Goal: Transaction & Acquisition: Purchase product/service

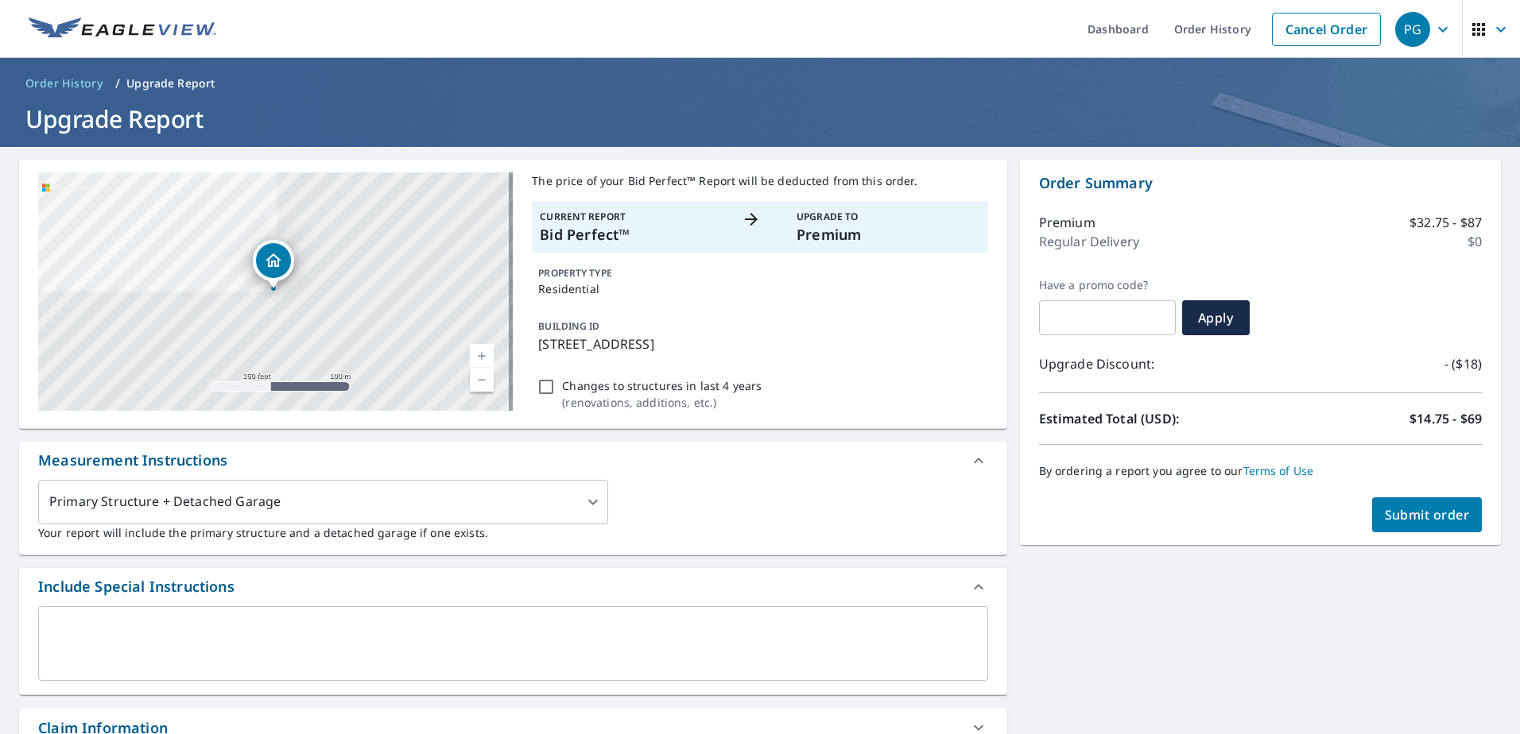
click at [1439, 513] on span "Submit order" at bounding box center [1426, 514] width 85 height 17
click at [1419, 513] on span "Submit order" at bounding box center [1426, 514] width 85 height 17
click at [644, 215] on p "Current Report" at bounding box center [632, 217] width 184 height 14
click at [873, 242] on p "Premium" at bounding box center [888, 234] width 184 height 21
click at [1416, 515] on span "Submit order" at bounding box center [1426, 514] width 85 height 17
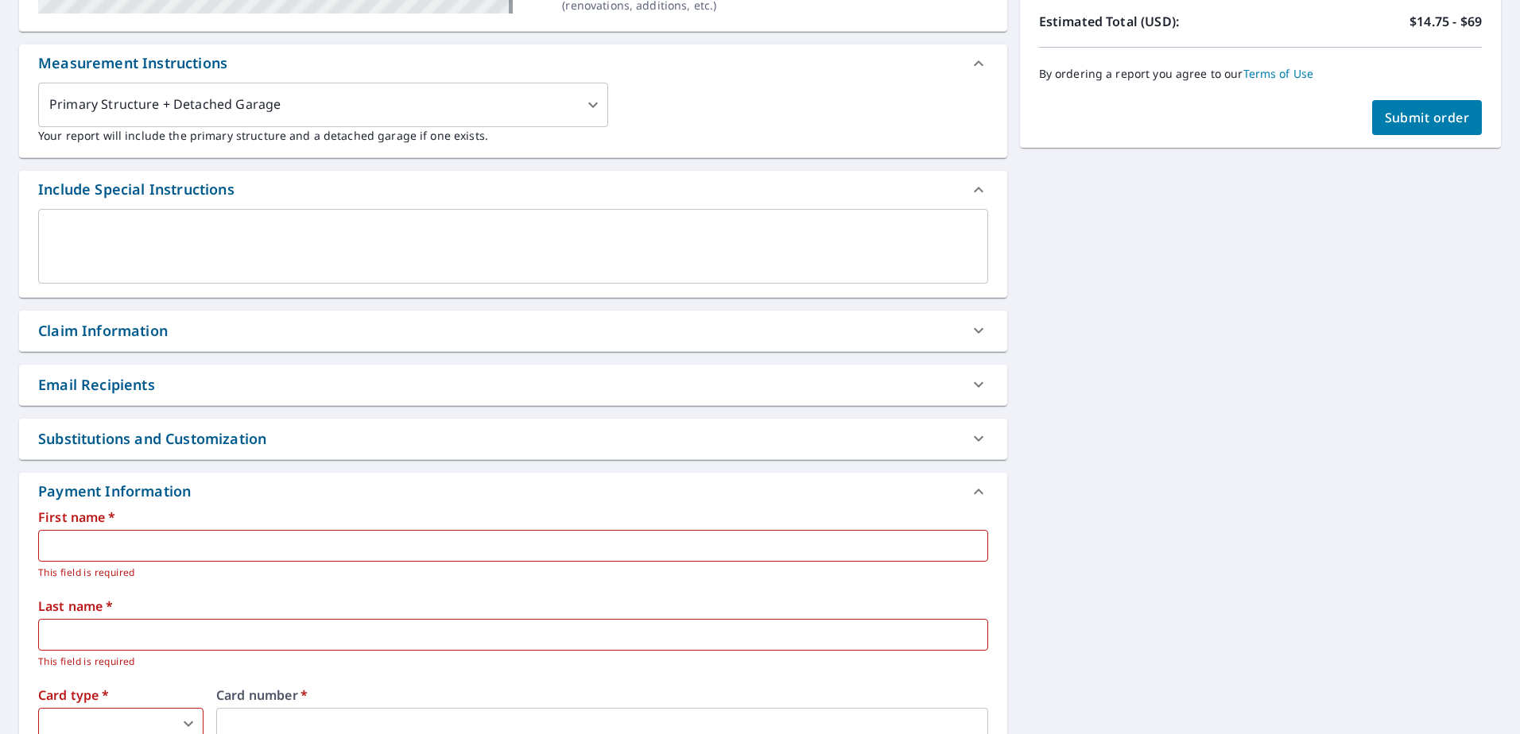
scroll to position [556, 0]
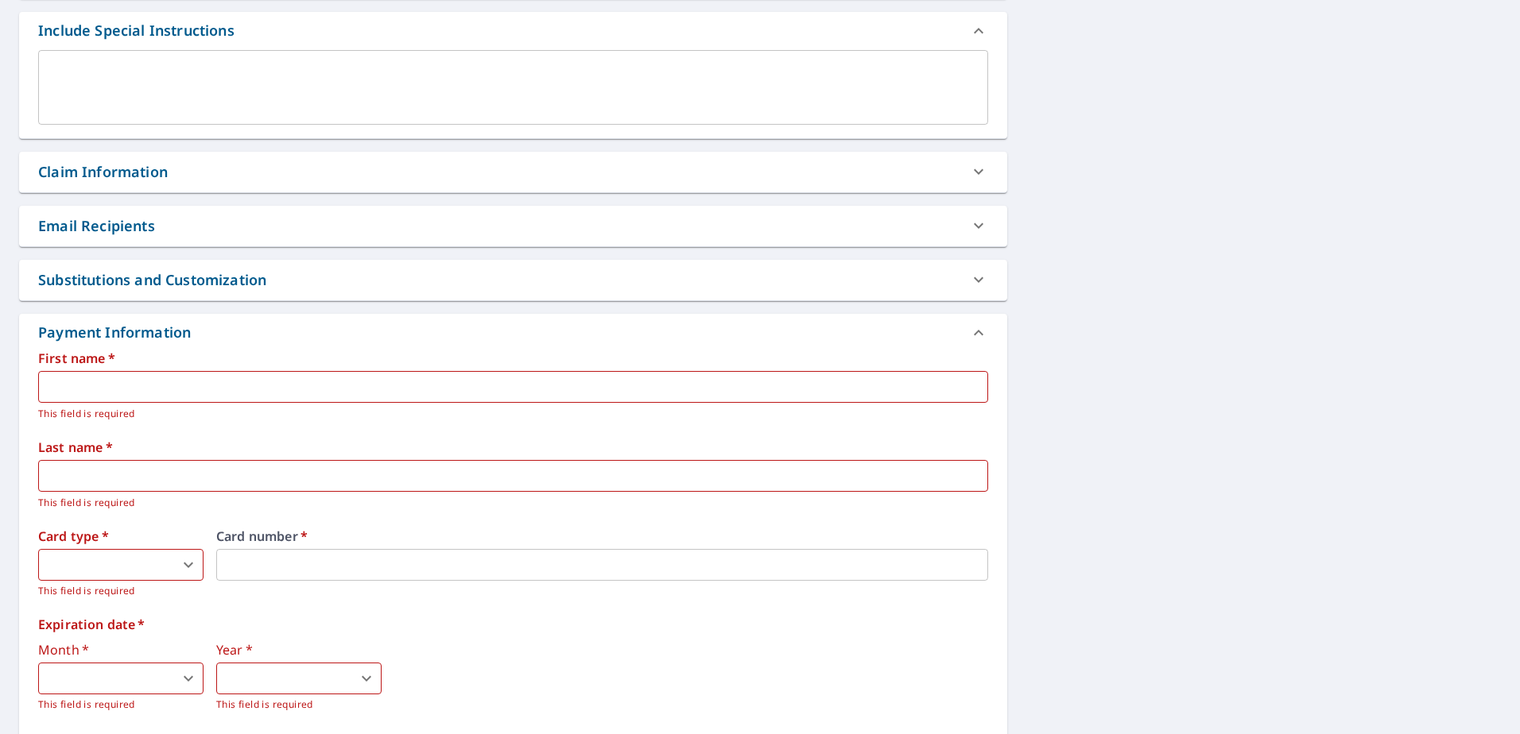
click at [87, 374] on input "text" at bounding box center [513, 387] width 950 height 32
type input "Dulce"
type input "[PERSON_NAME]"
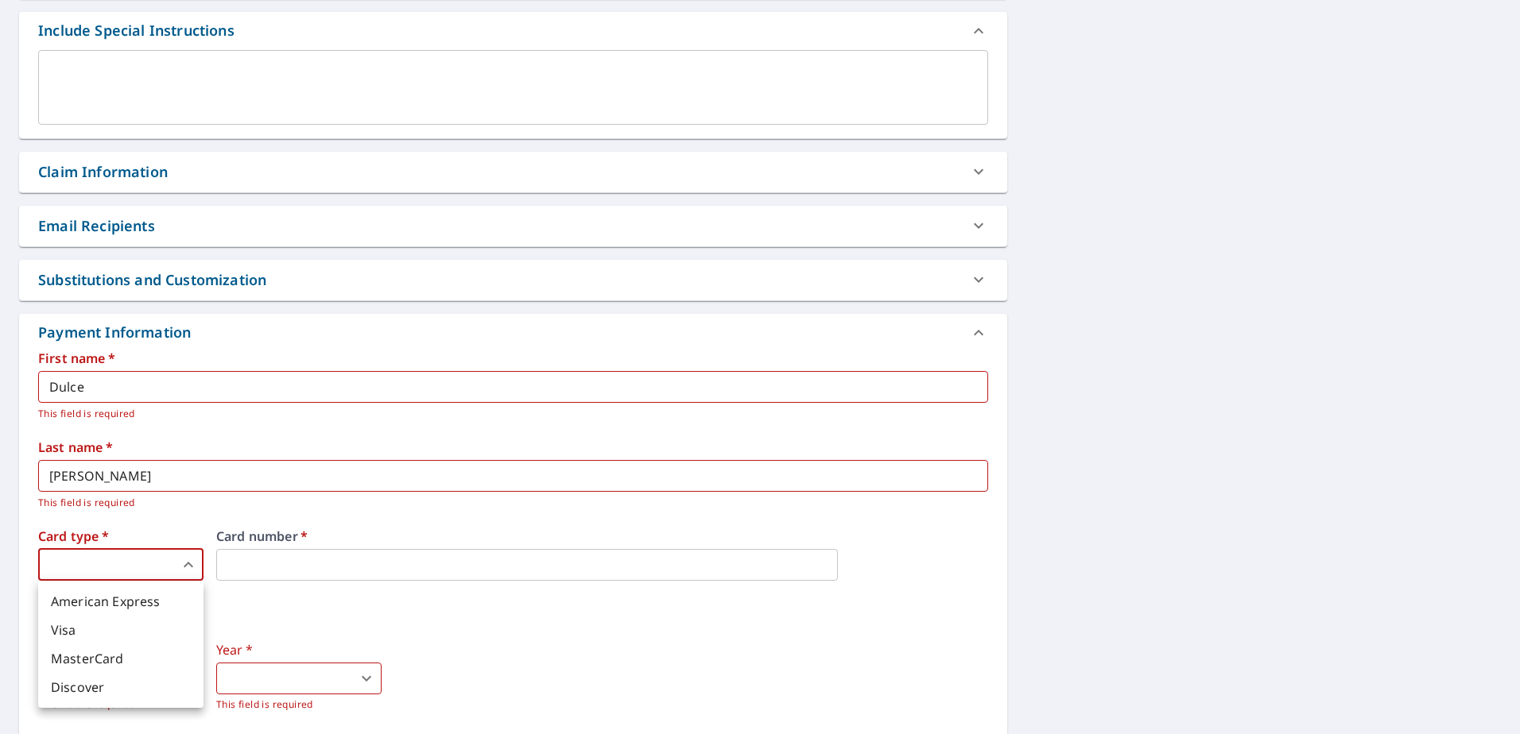
click at [110, 561] on body "PG PG Dashboard Order History Cancel Order PG Order History / Upgrade Report Up…" at bounding box center [760, 367] width 1520 height 734
click at [97, 638] on li "Visa" at bounding box center [120, 630] width 165 height 29
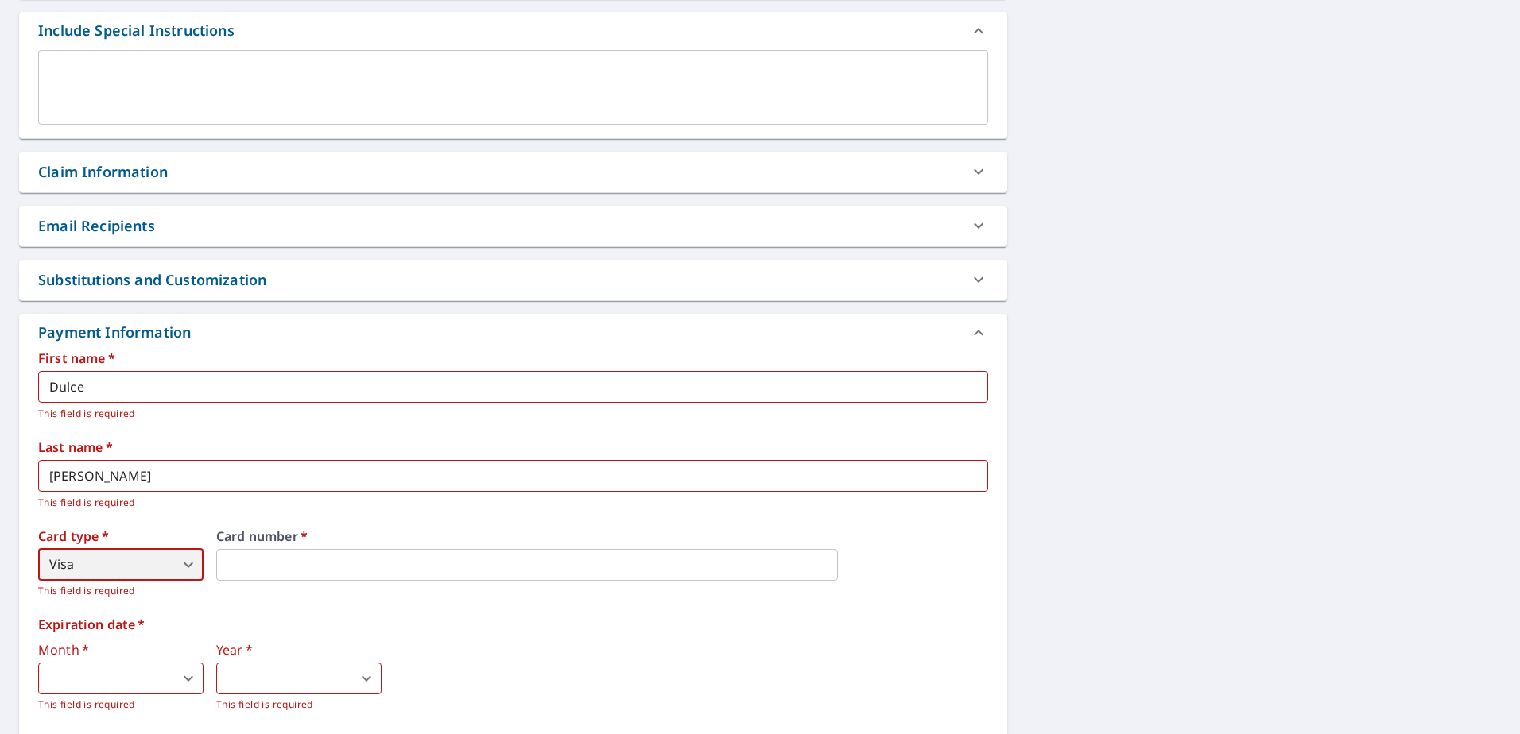
type input "2"
click at [372, 592] on div "Card number   *" at bounding box center [602, 564] width 772 height 69
click at [99, 678] on body "PG PG Dashboard Order History Cancel Order PG Order History / Upgrade Report Up…" at bounding box center [760, 367] width 1520 height 734
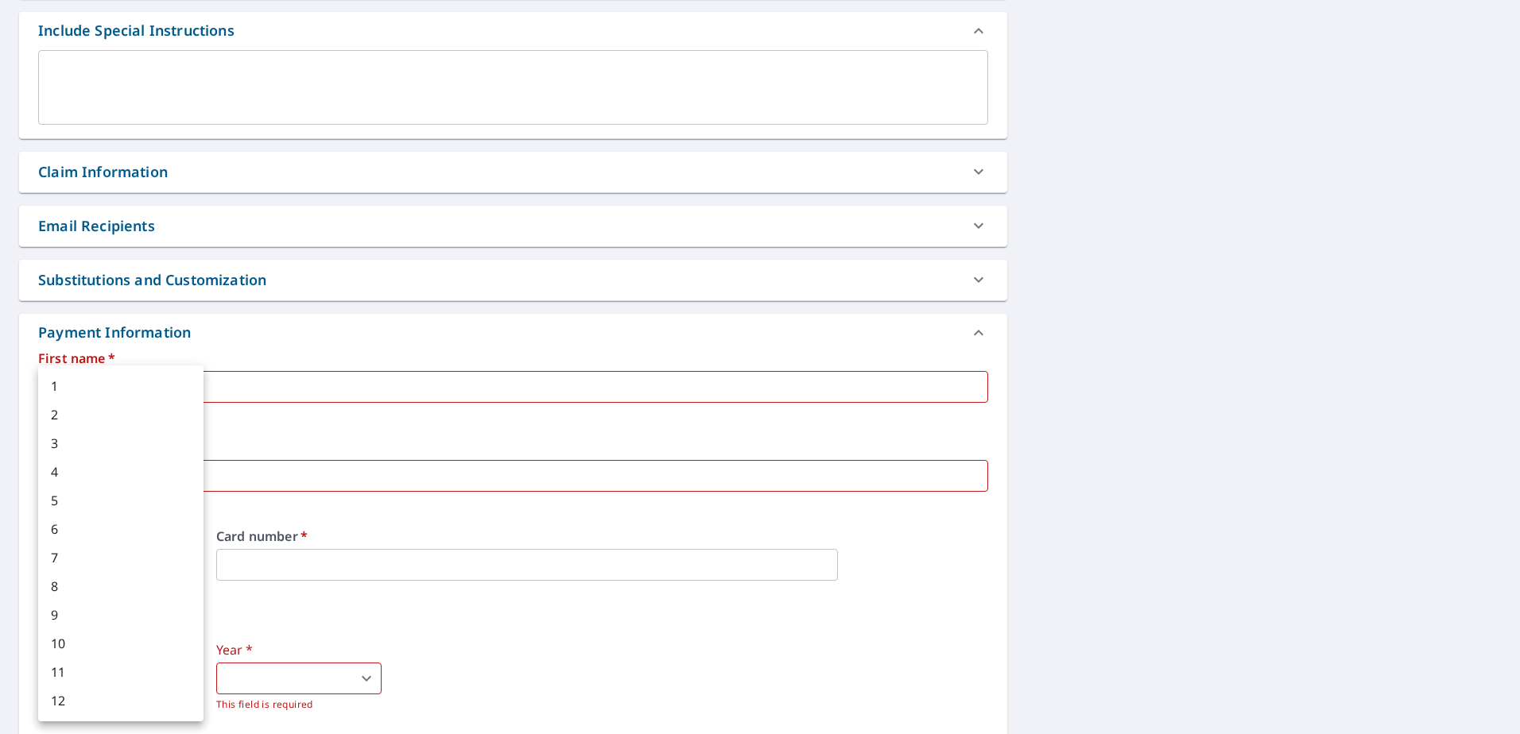
click at [79, 590] on li "8" at bounding box center [120, 586] width 165 height 29
type input "8"
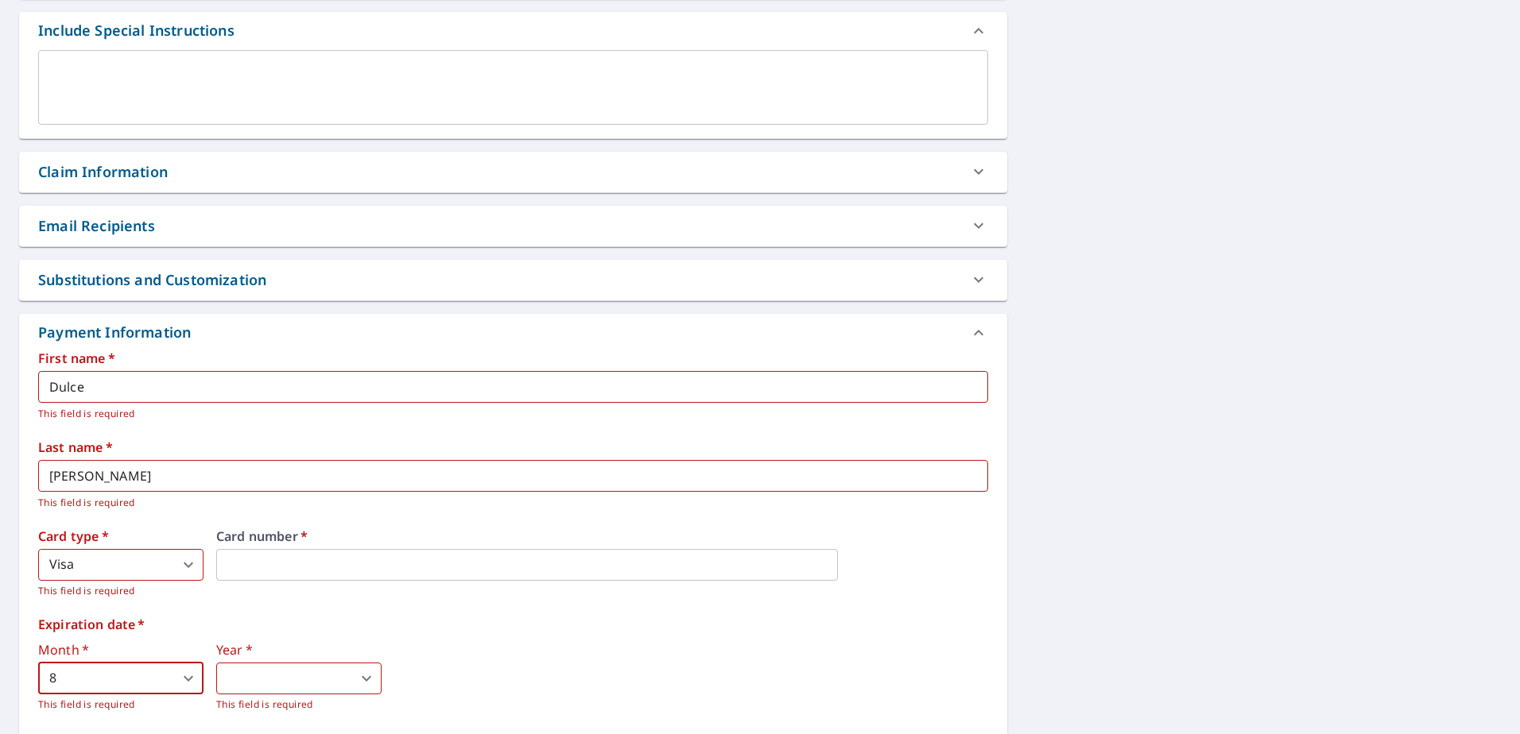
click at [239, 668] on body "PG PG Dashboard Order History Cancel Order PG Order History / Upgrade Report Up…" at bounding box center [760, 367] width 1520 height 734
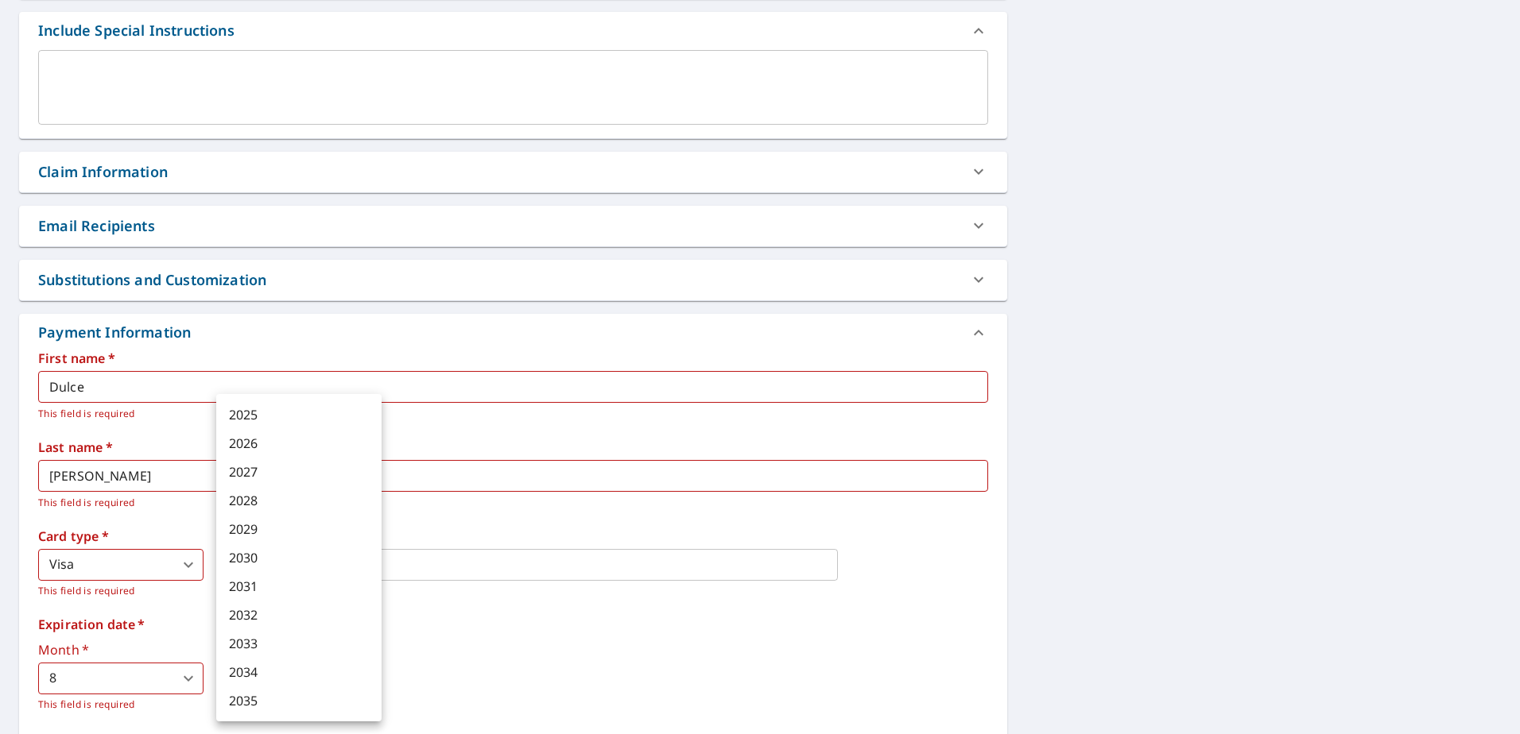
click at [274, 559] on li "2030" at bounding box center [298, 558] width 165 height 29
type input "2030"
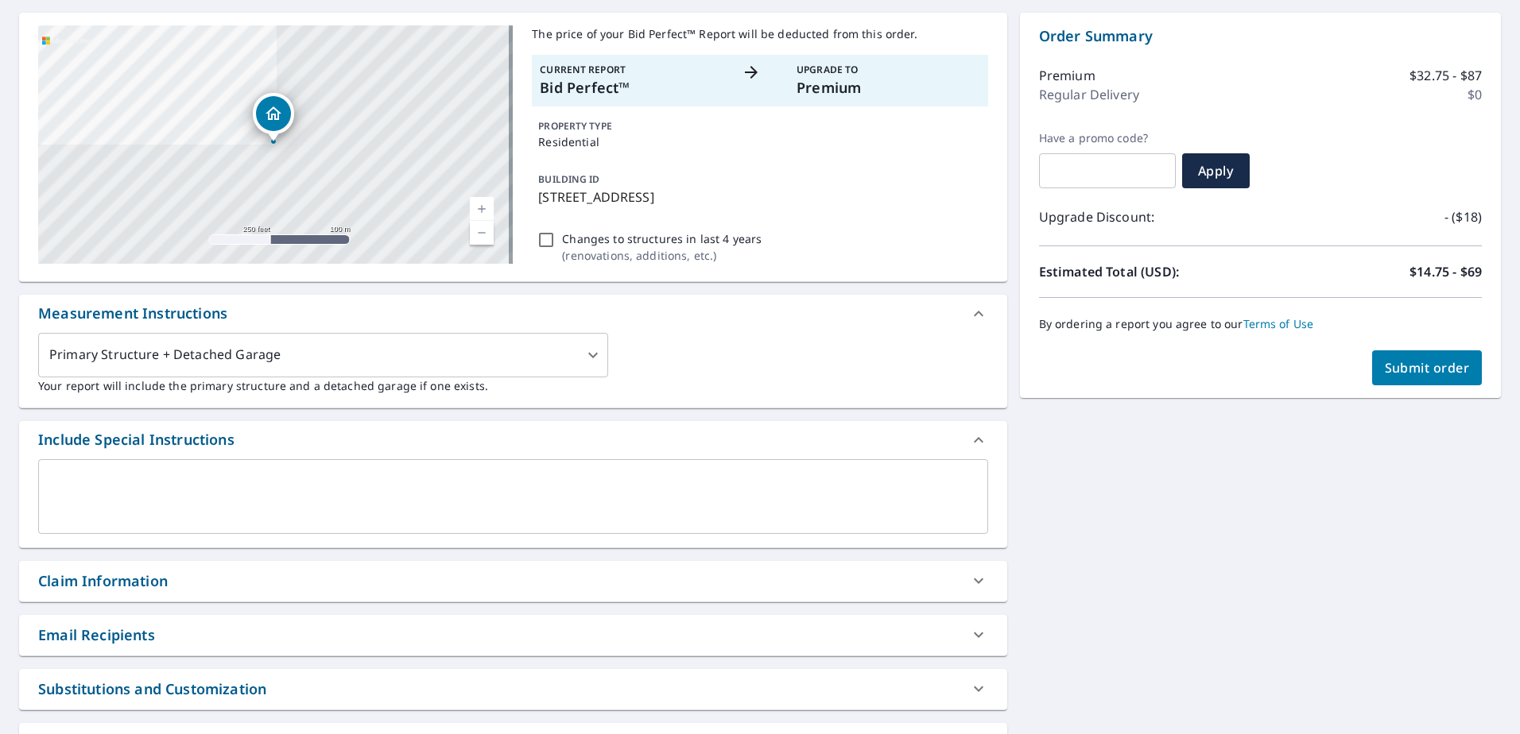
scroll to position [0, 0]
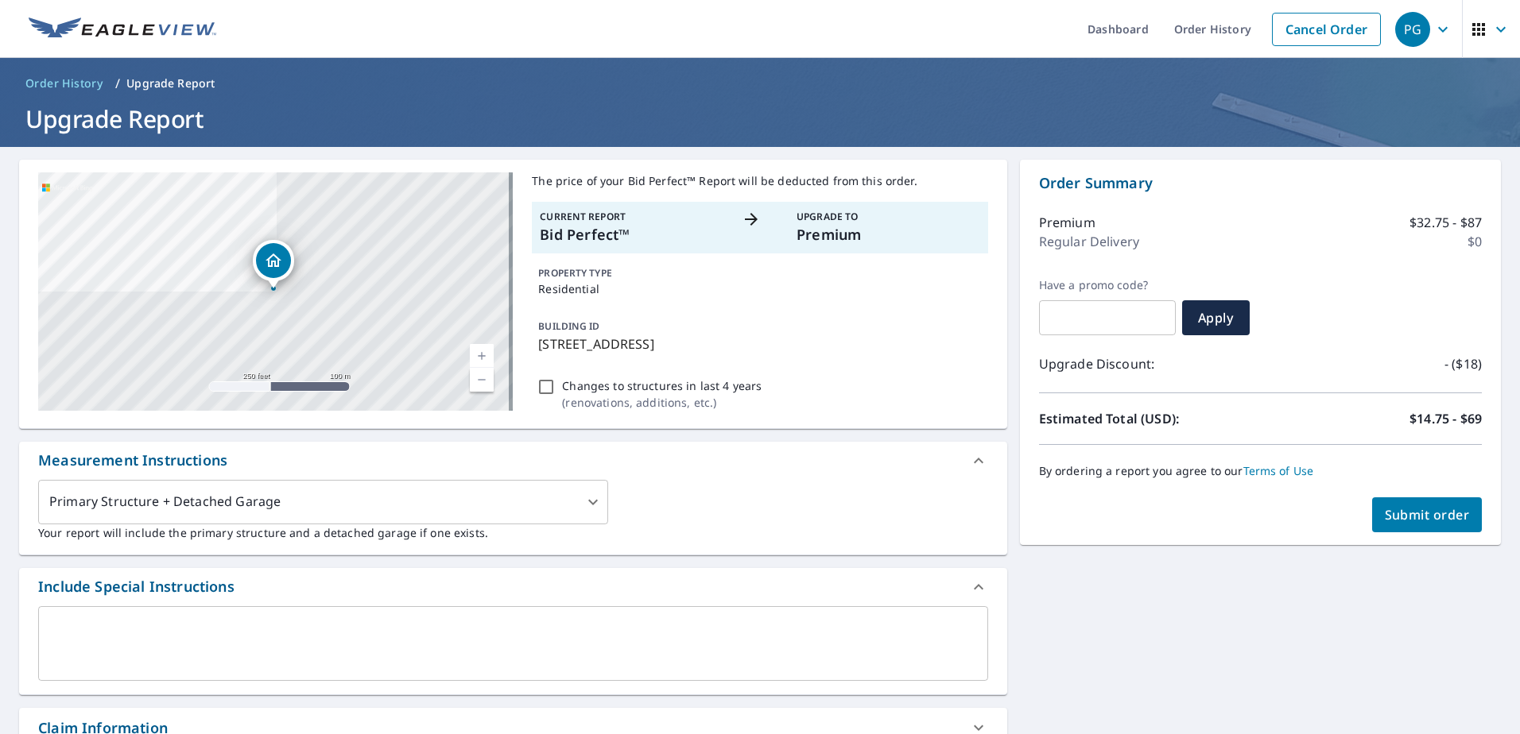
click at [1402, 505] on button "Submit order" at bounding box center [1427, 515] width 110 height 35
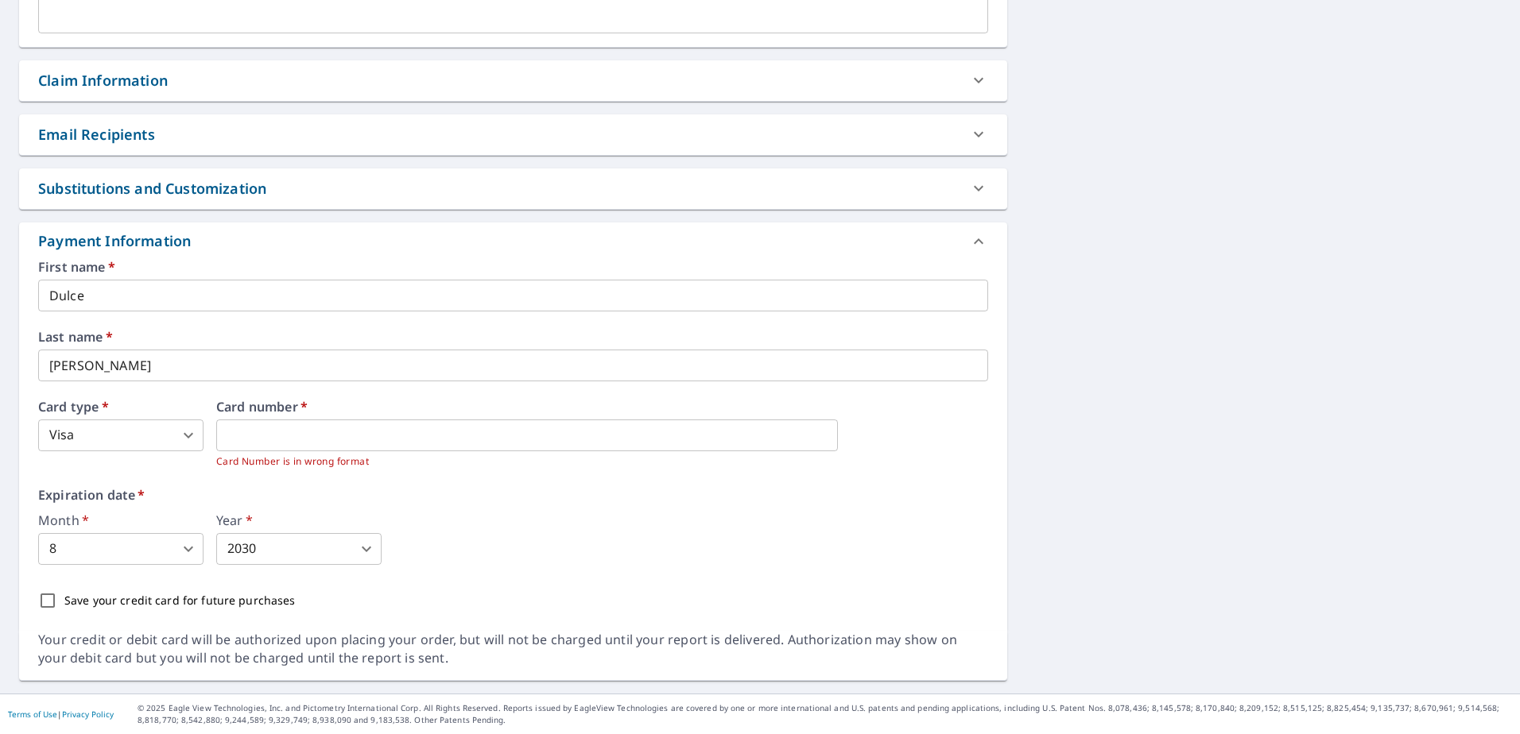
scroll to position [250, 0]
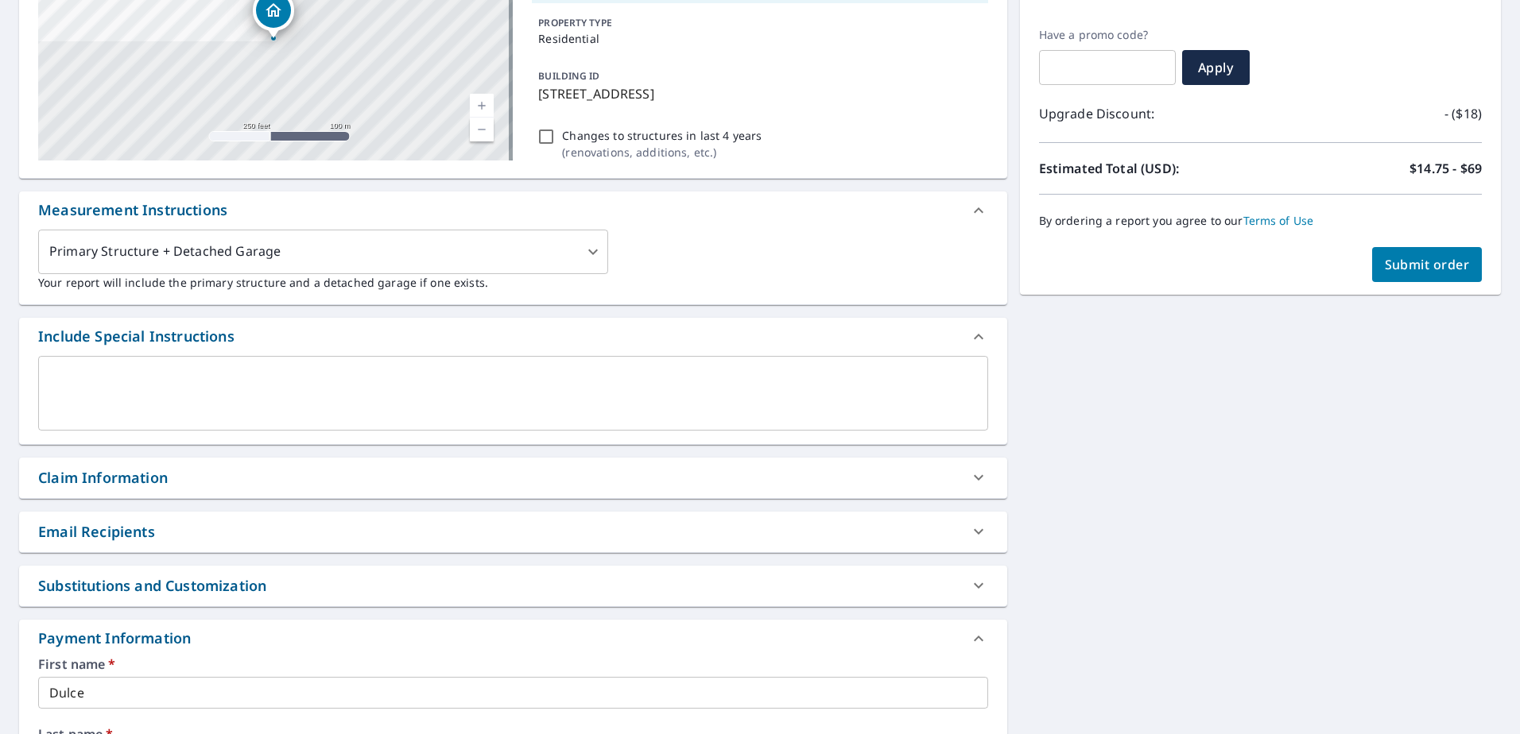
click at [1471, 250] on div "Order Summary Premium $32.75 - $87 Regular Delivery $0 Have a promo code? ​ App…" at bounding box center [1260, 101] width 481 height 385
click at [1446, 261] on span "Submit order" at bounding box center [1426, 264] width 85 height 17
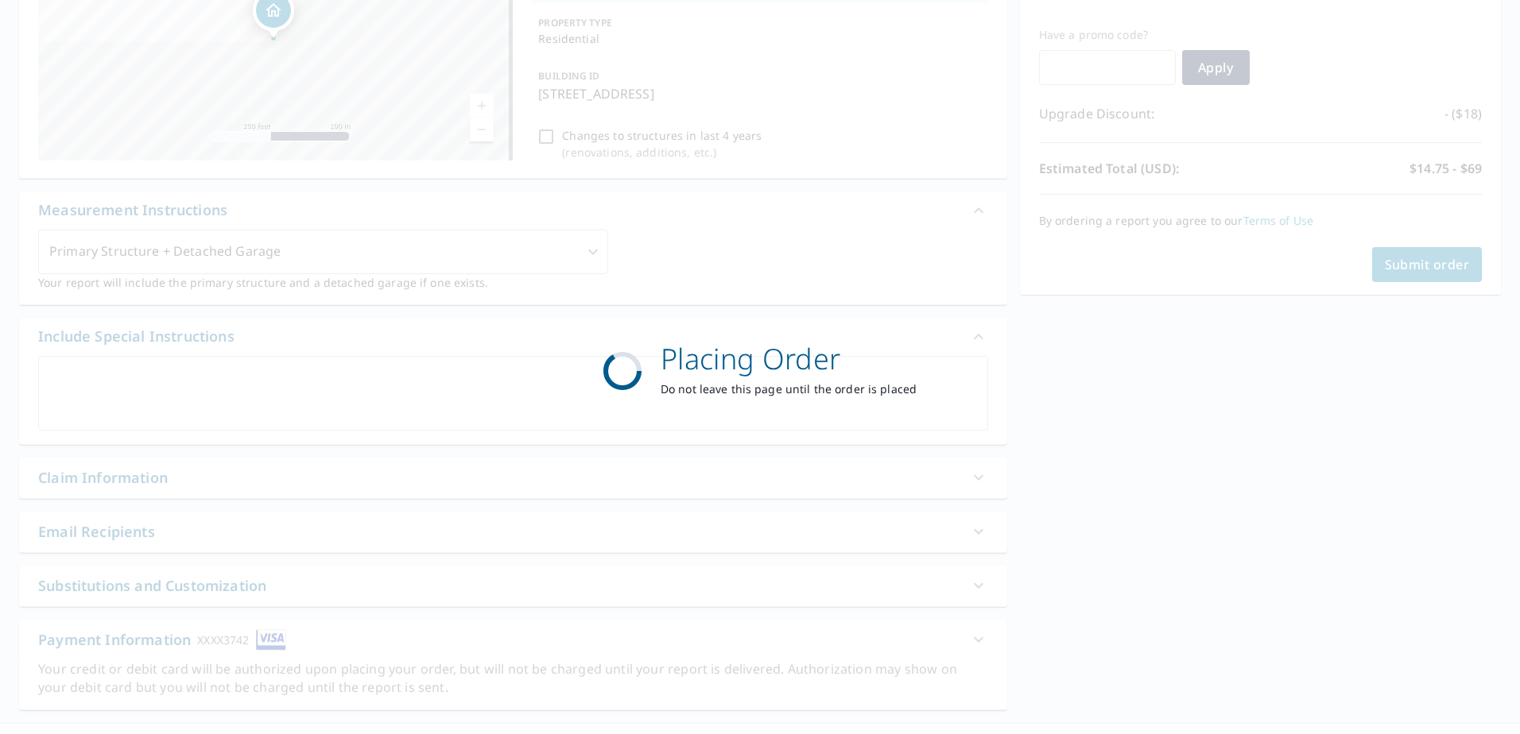
scroll to position [201, 0]
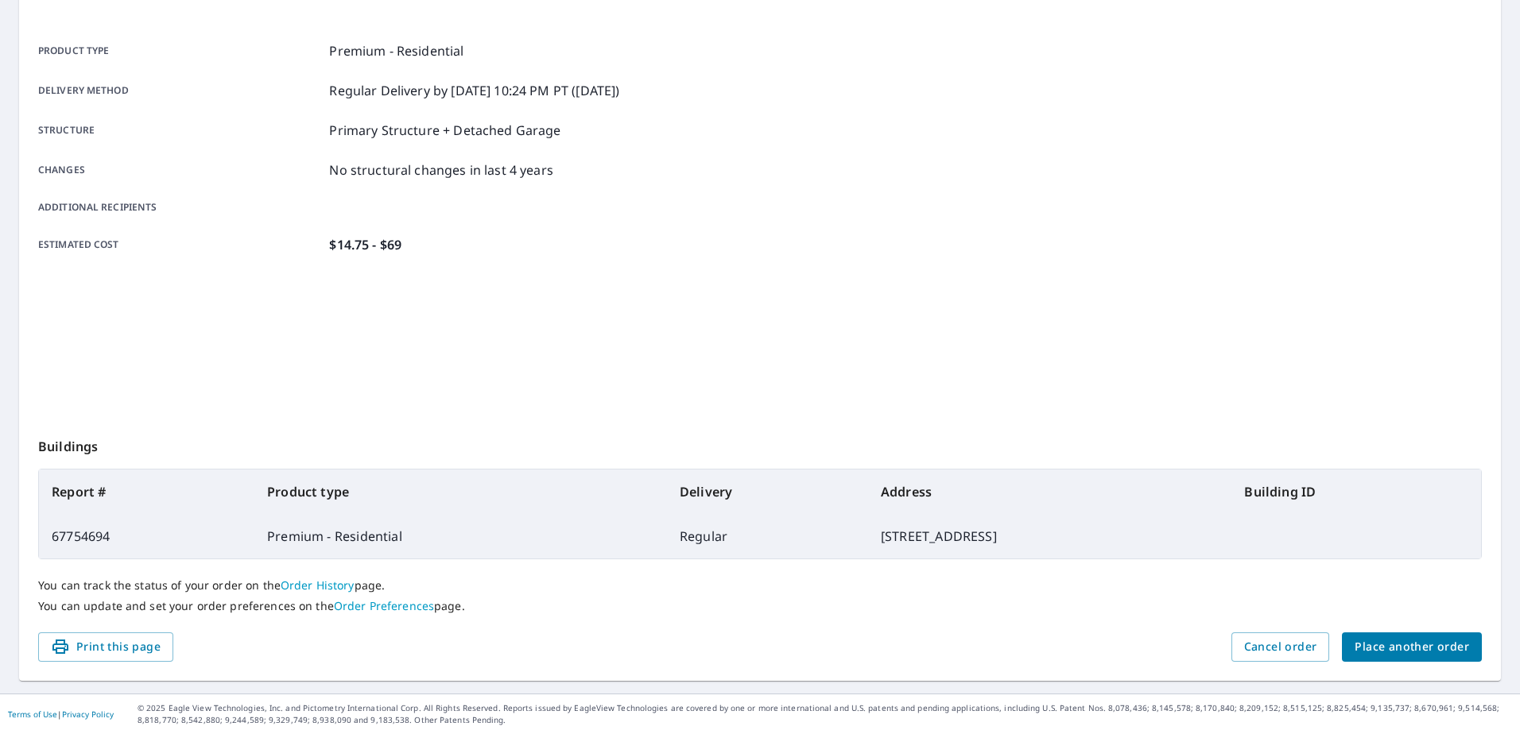
click at [88, 667] on div "Order details Product type Premium - Residential Delivery method Regular Delive…" at bounding box center [759, 320] width 1481 height 722
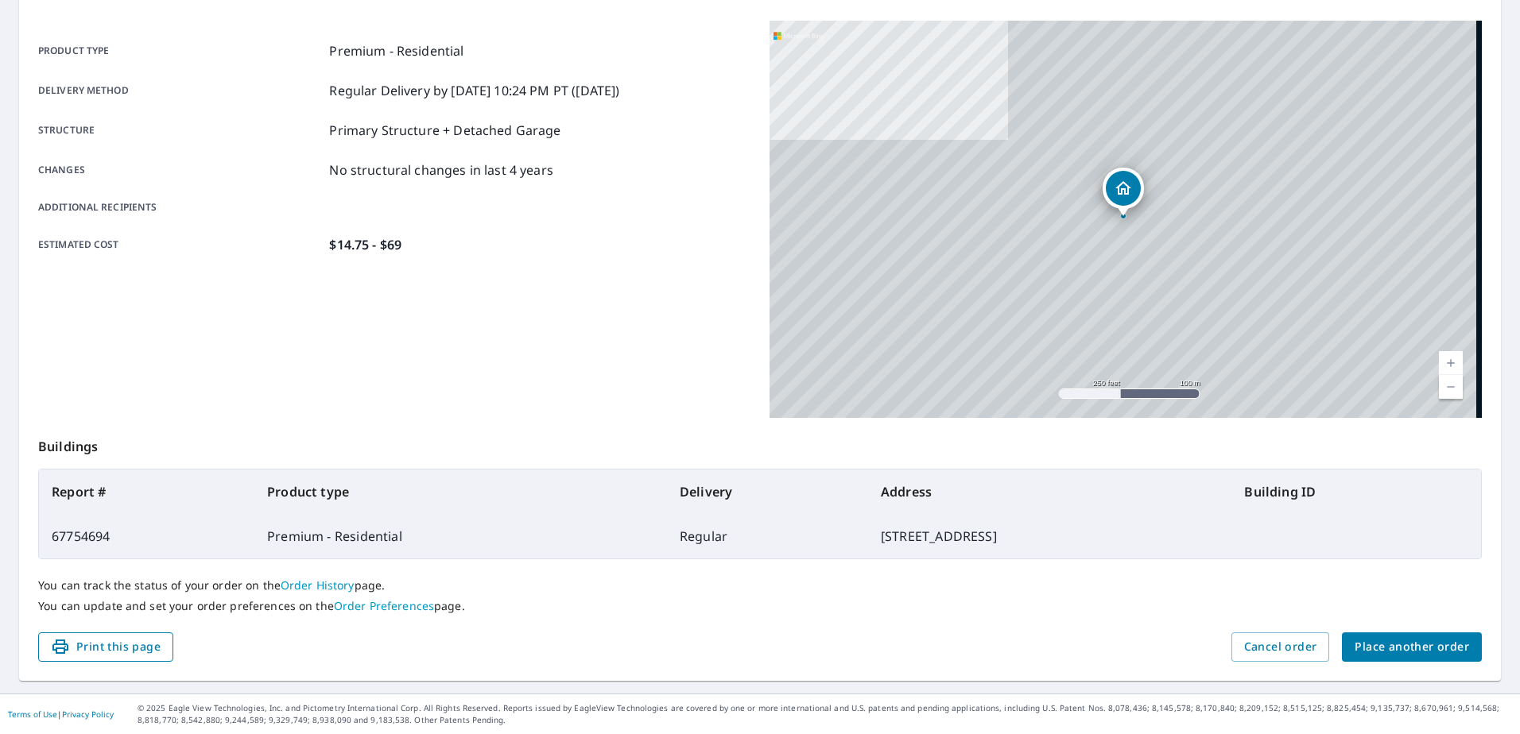
click at [94, 654] on span "Print this page" at bounding box center [106, 647] width 110 height 20
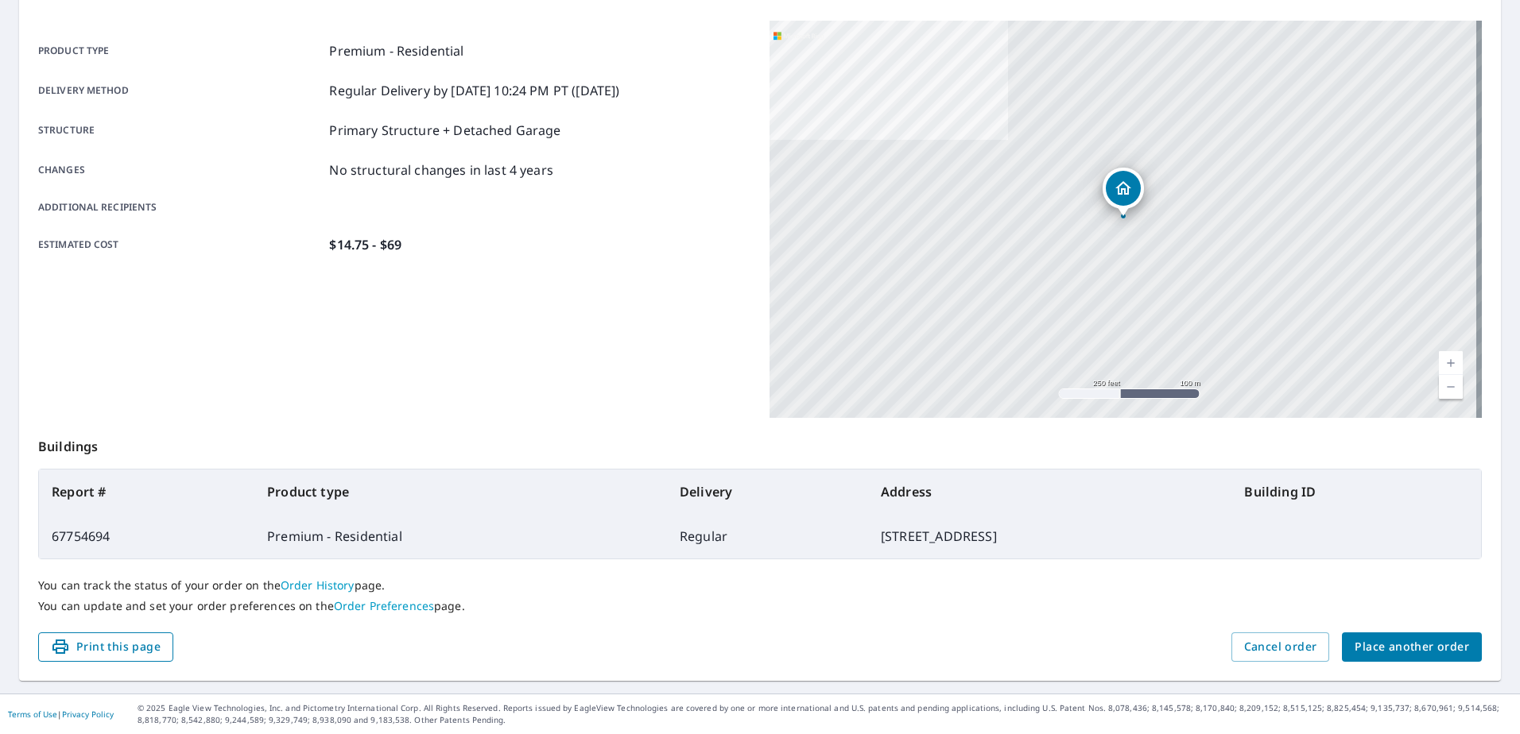
click at [111, 659] on button "Print this page" at bounding box center [105, 647] width 135 height 29
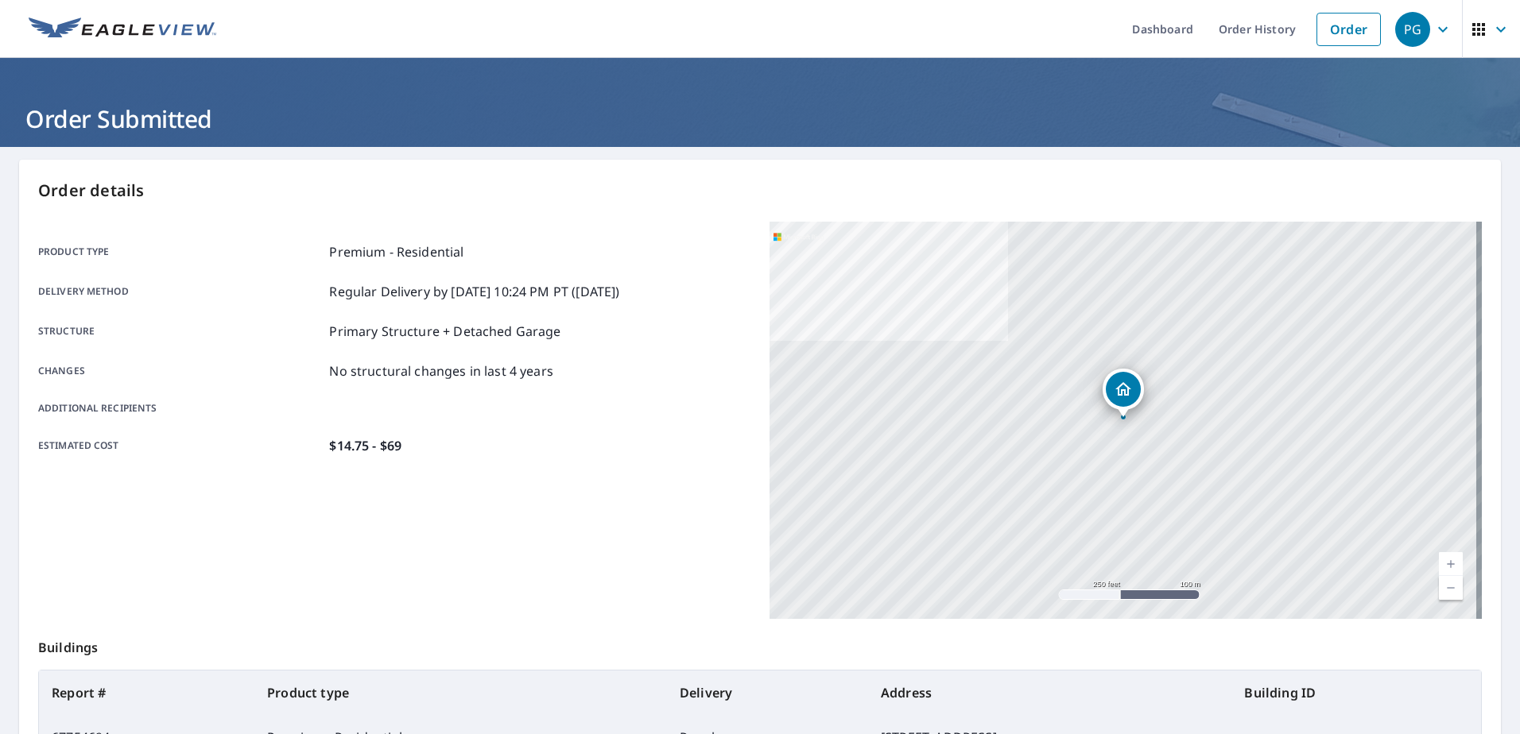
click at [896, 45] on ul "Dashboard Order History Order" at bounding box center [807, 29] width 1163 height 58
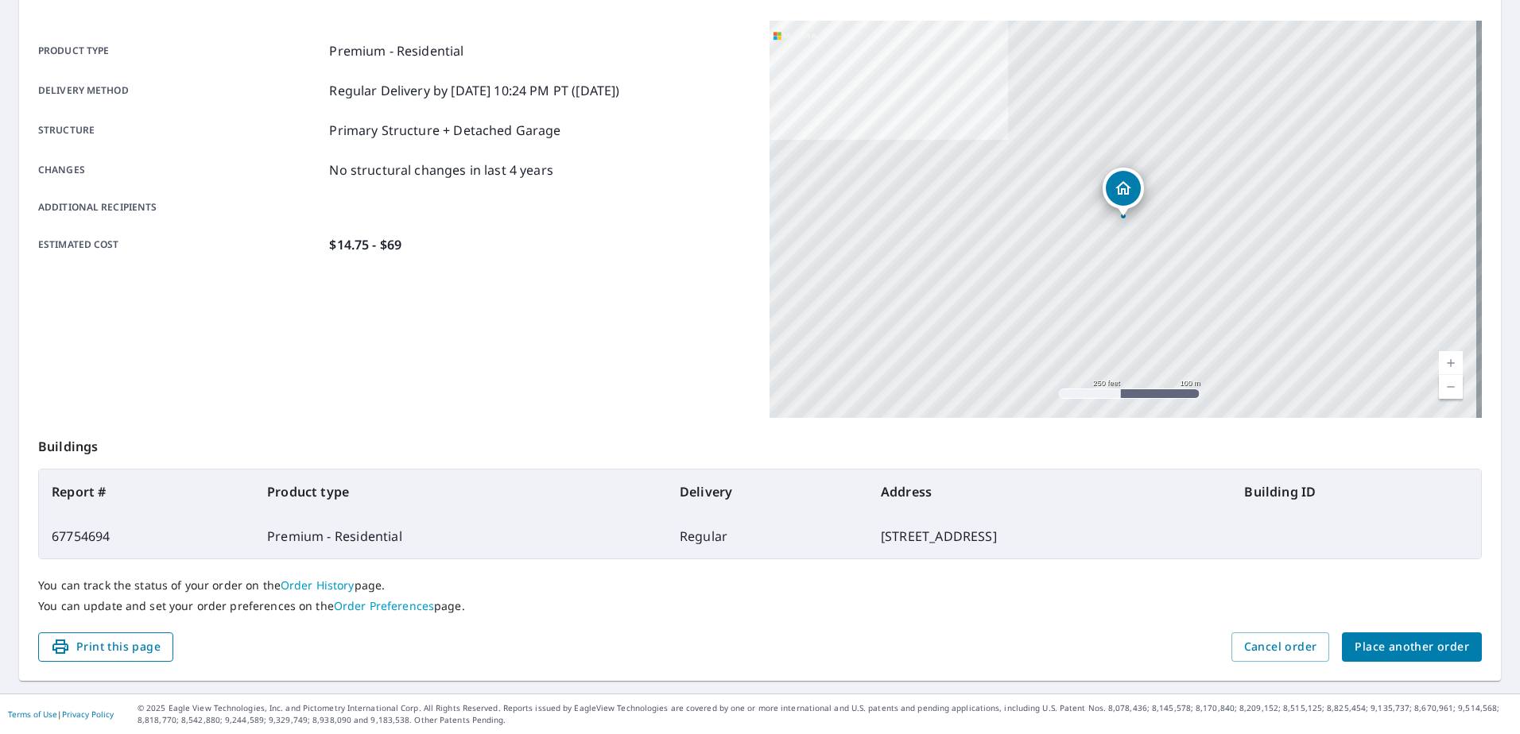
click at [137, 650] on span "Print this page" at bounding box center [106, 647] width 110 height 20
click at [845, 636] on div "Print this page Cancel order Place another order" at bounding box center [759, 647] width 1443 height 29
